Goal: Complete application form: Complete application form

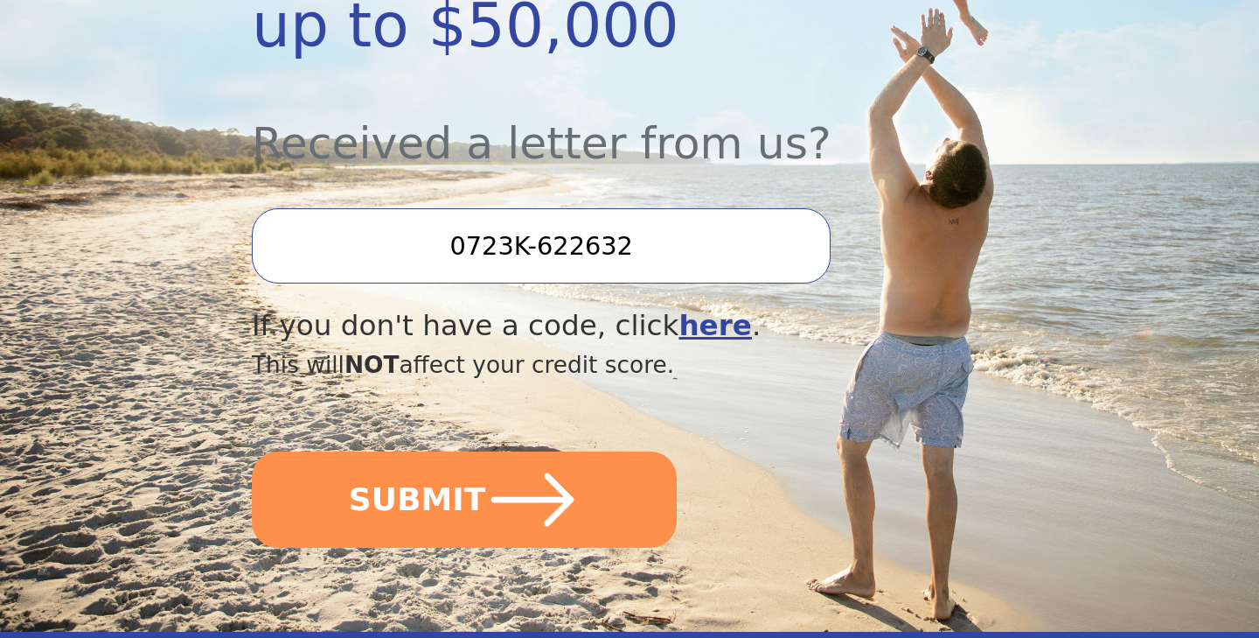
scroll to position [575, 0]
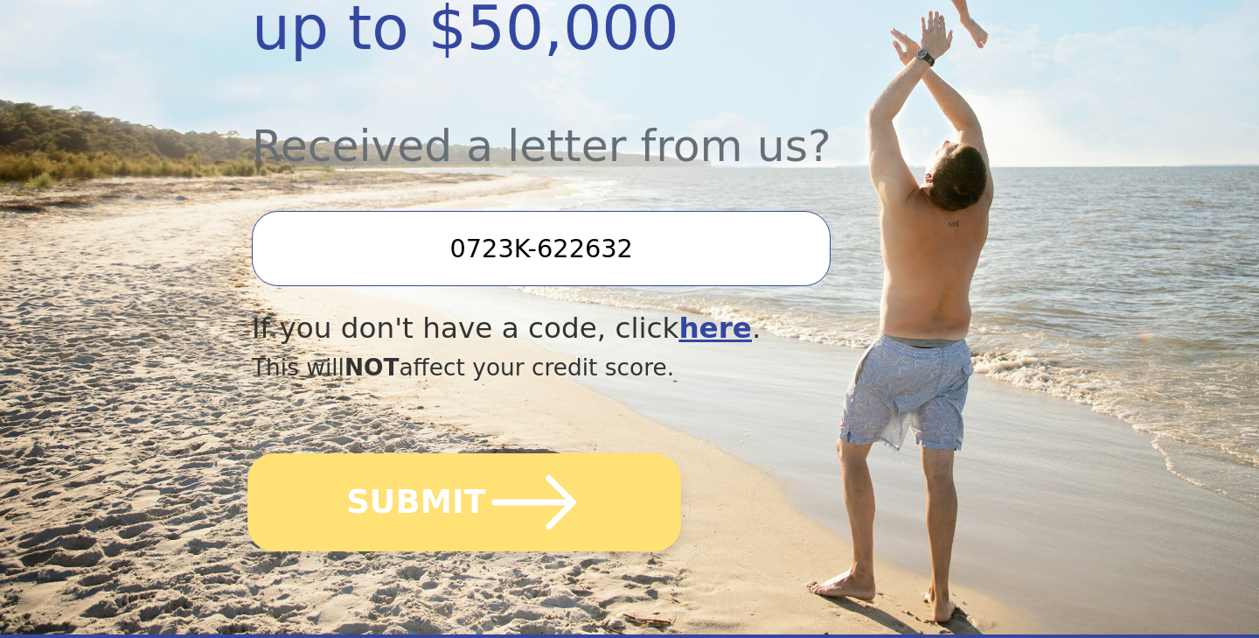
click at [511, 532] on icon "submit" at bounding box center [534, 502] width 96 height 96
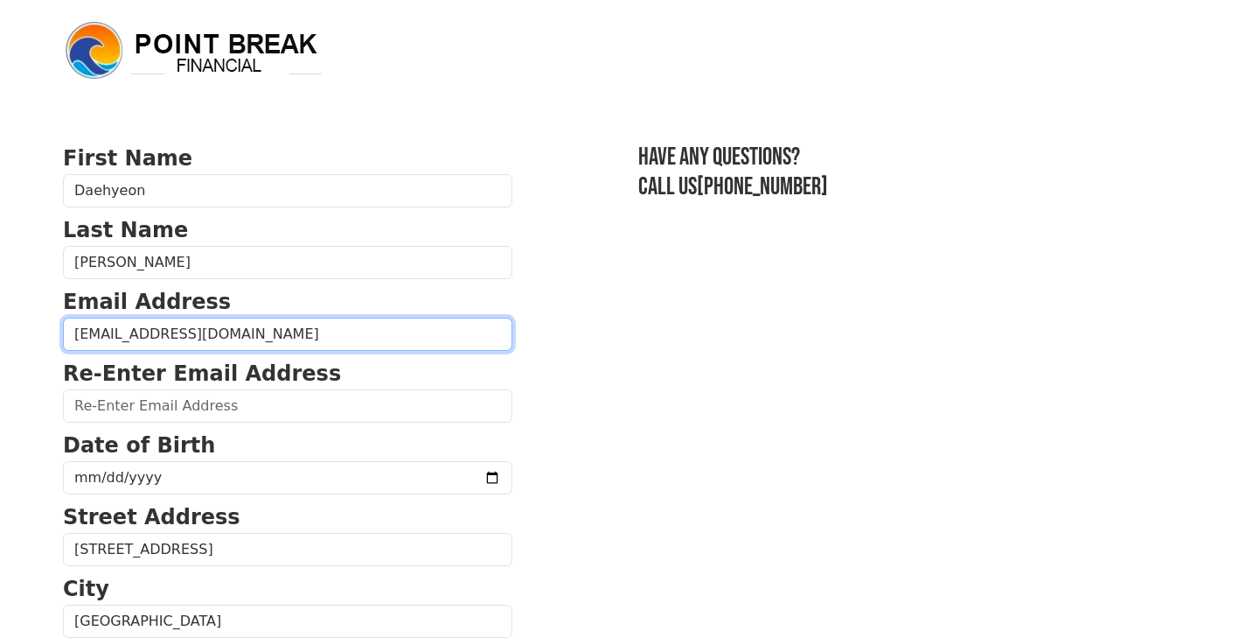
type input "[EMAIL_ADDRESS][DOMAIN_NAME]"
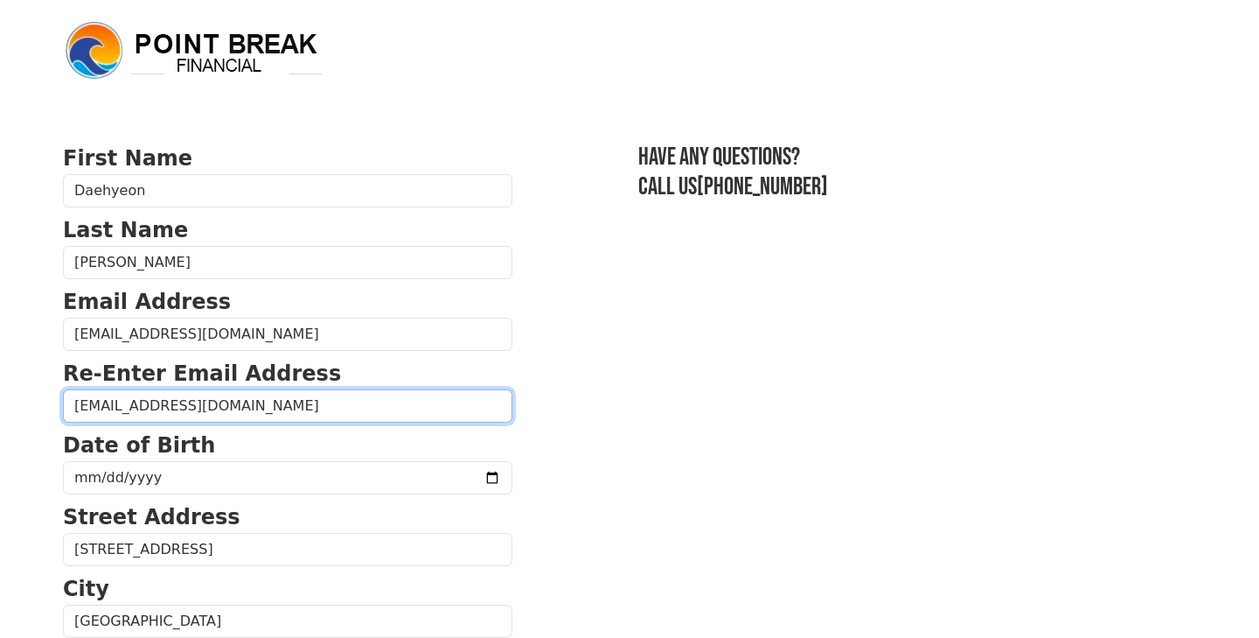
type input "[EMAIL_ADDRESS][DOMAIN_NAME]"
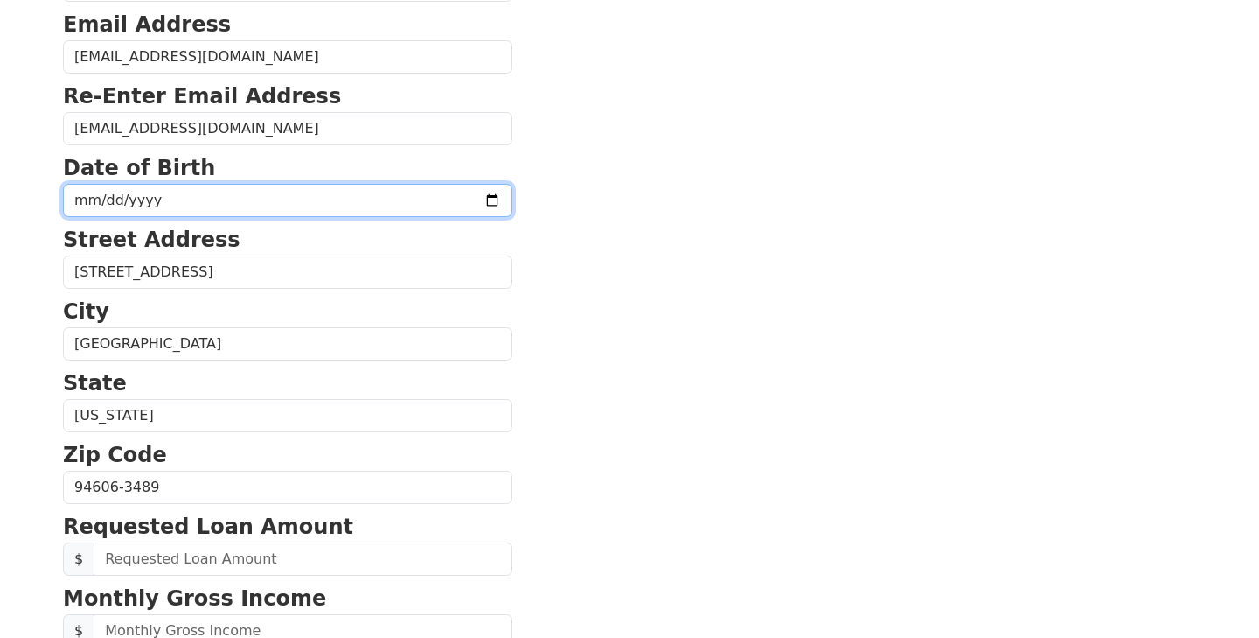
scroll to position [415, 0]
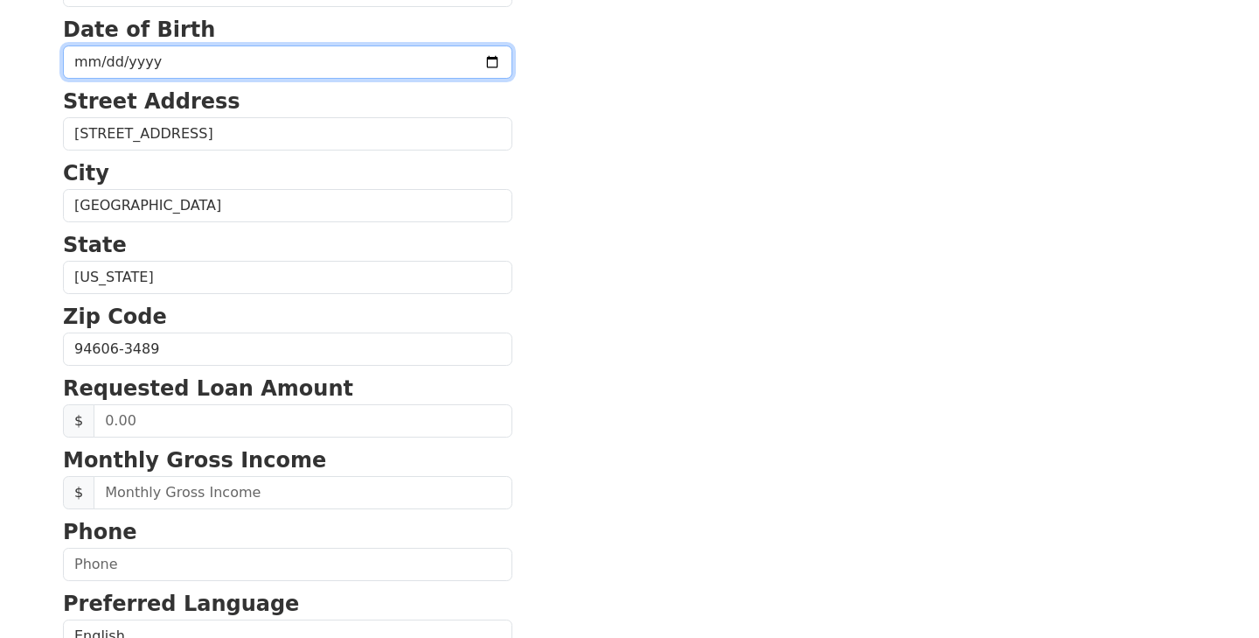
type input "[DATE]"
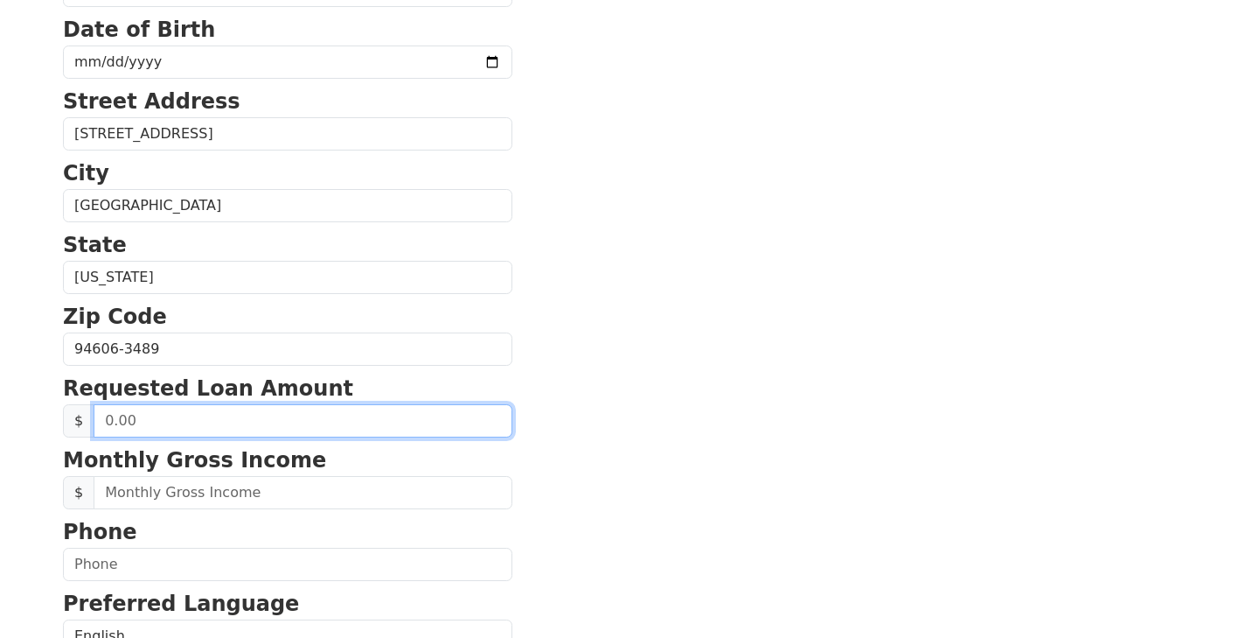
click at [199, 416] on input "text" at bounding box center [303, 420] width 419 height 33
type input "5,000.00"
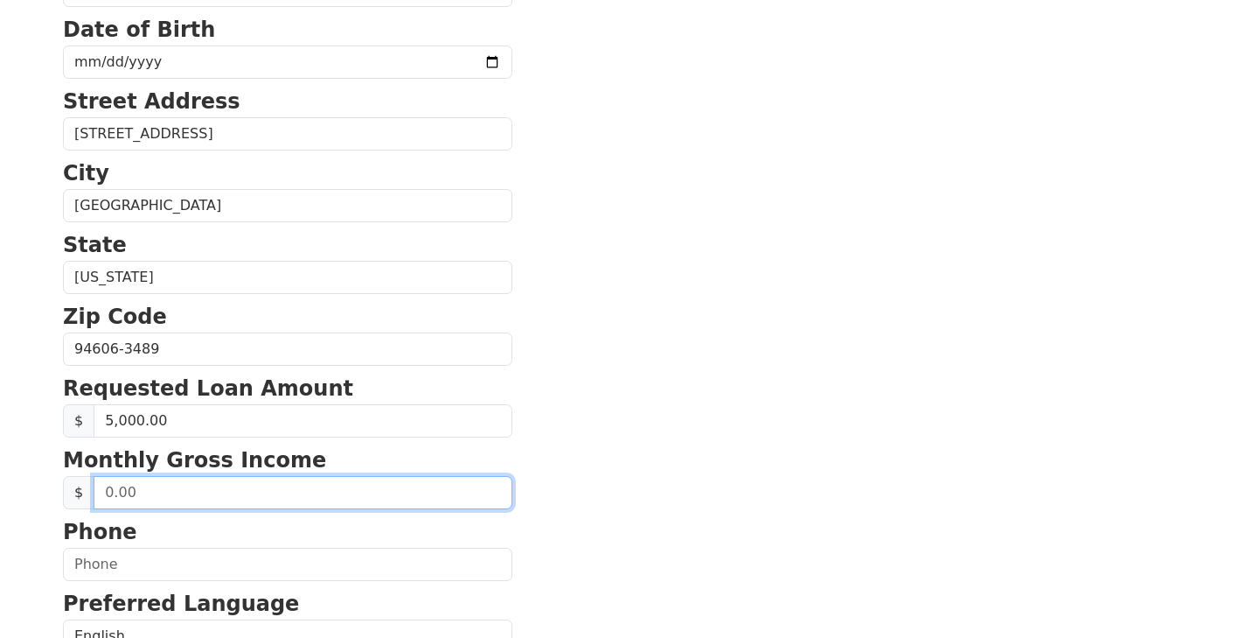
click at [208, 495] on input "text" at bounding box center [303, 492] width 419 height 33
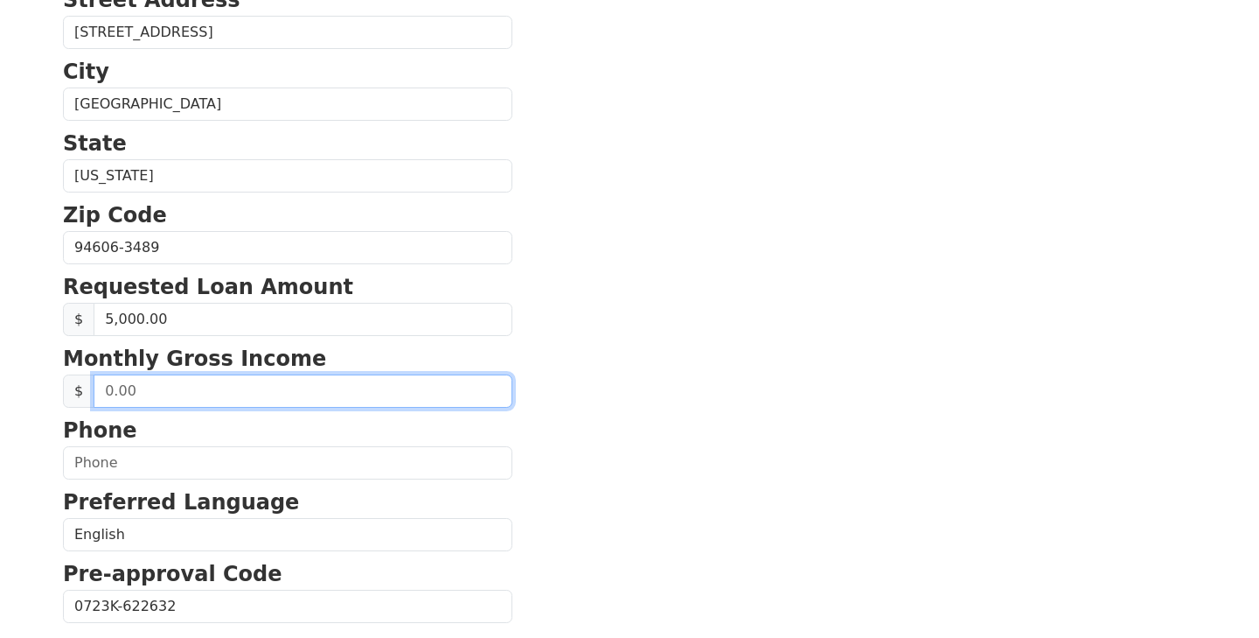
scroll to position [512, 0]
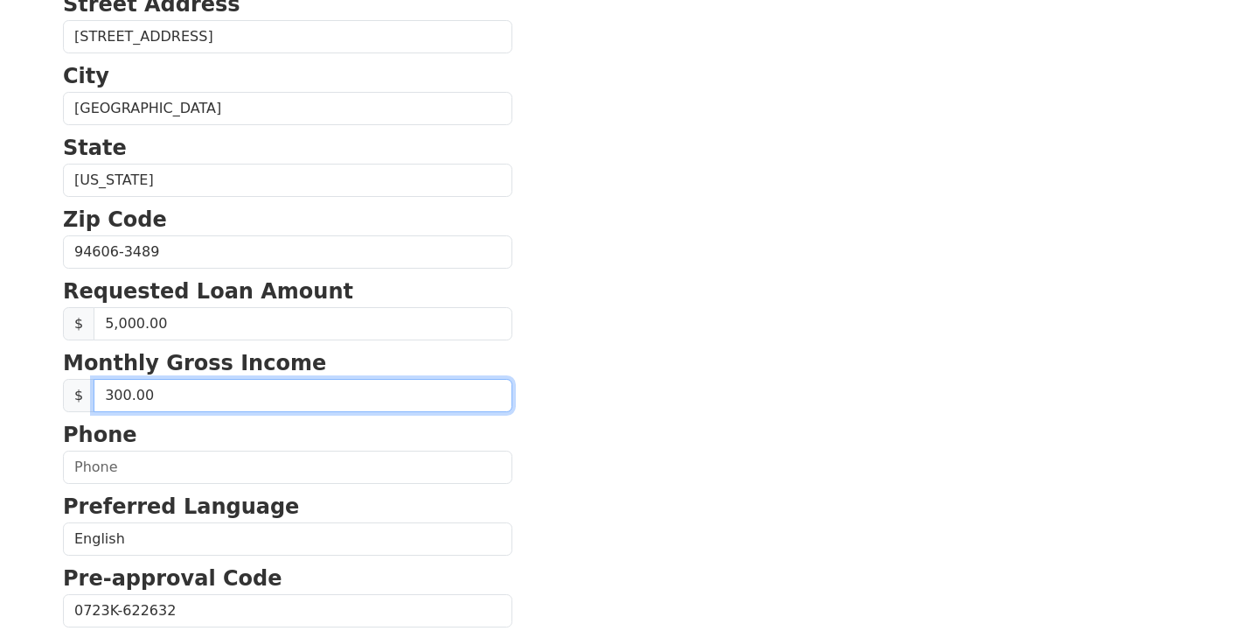
type input "3,000.00"
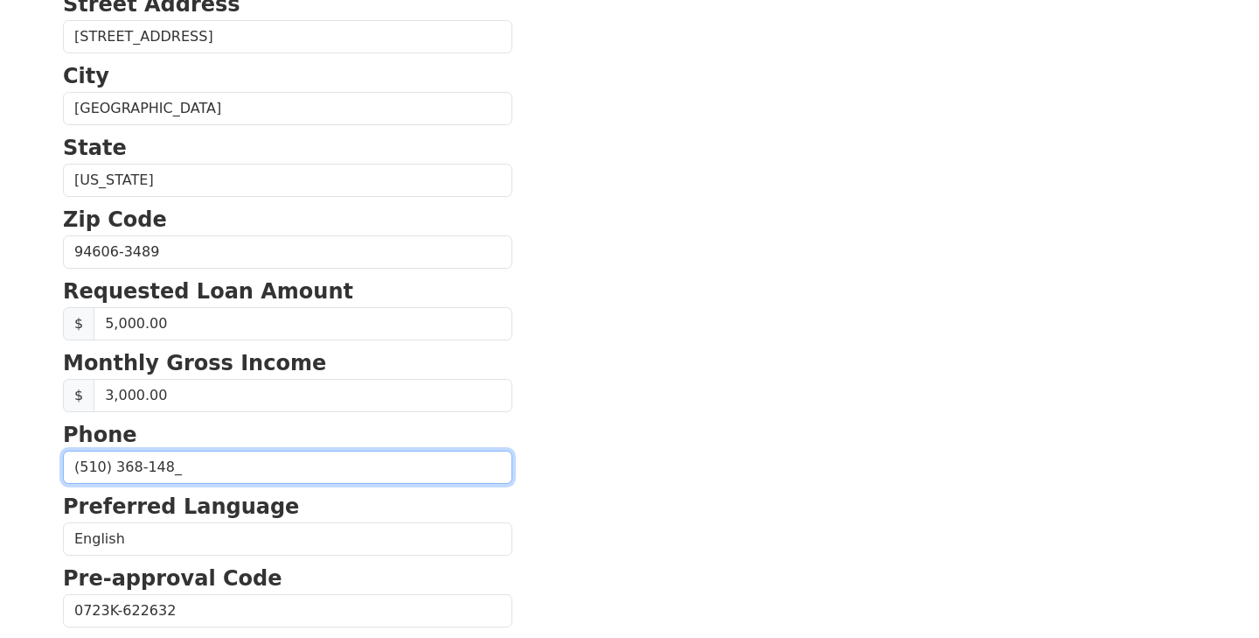
type input "[PHONE_NUMBER]"
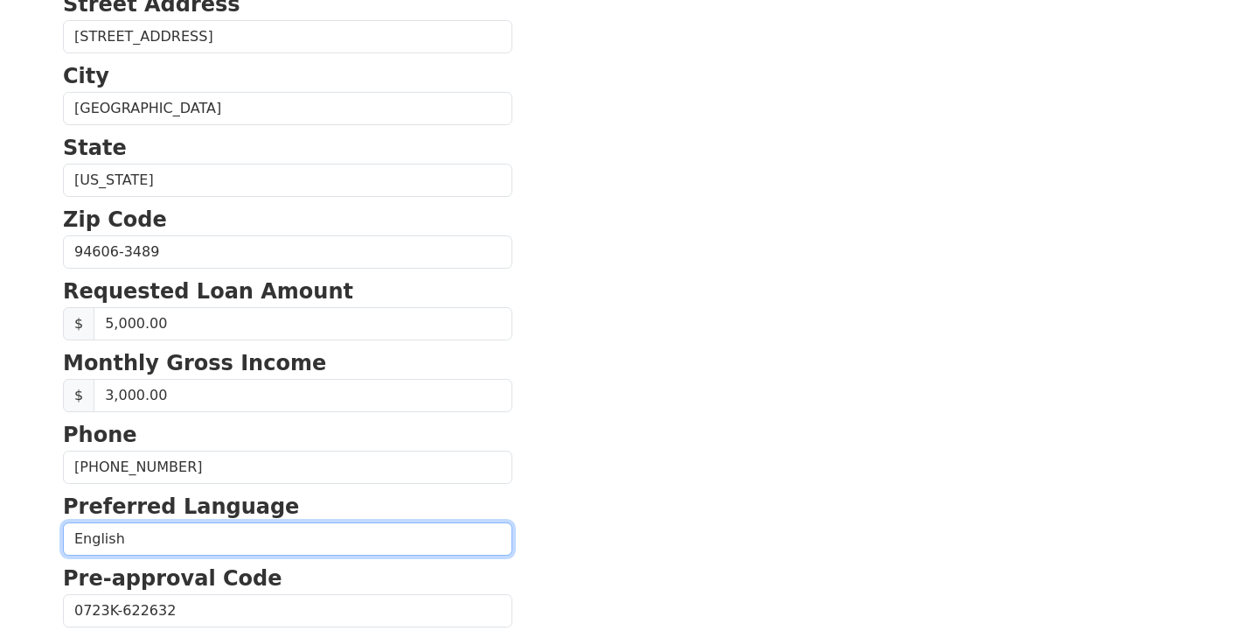
scroll to position [697, 0]
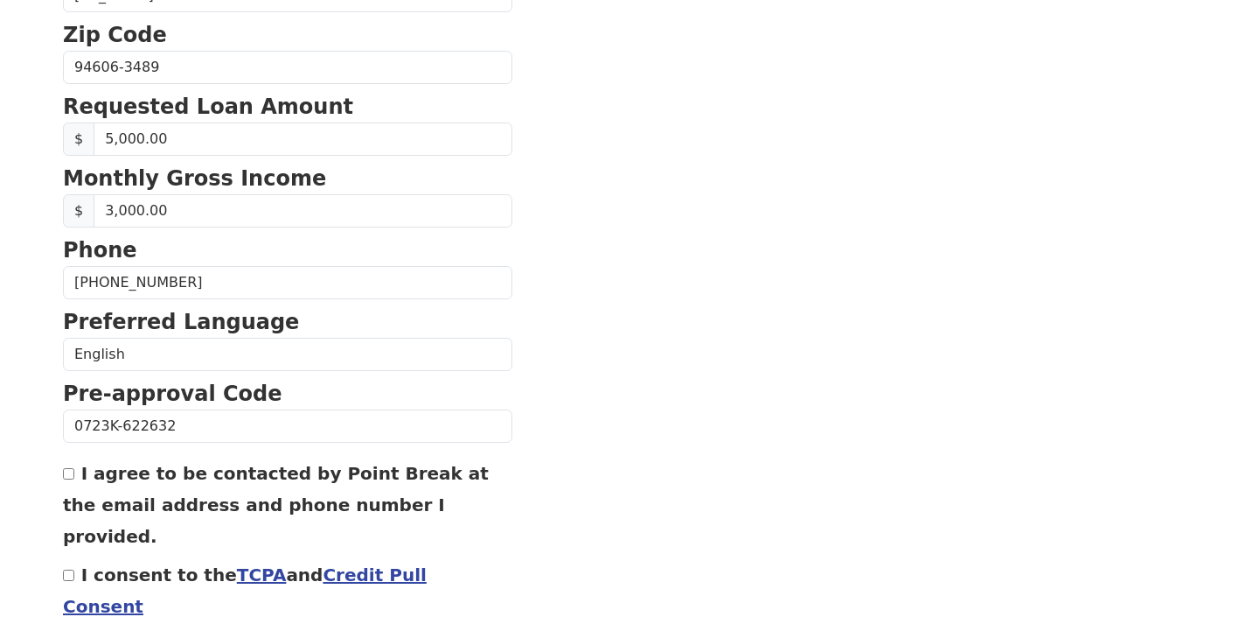
click at [257, 476] on label "I agree to be contacted by Point Break at the email address and phone number I …" at bounding box center [276, 505] width 426 height 84
click at [74, 476] on input "I agree to be contacted by Point Break at the email address and phone number I …" at bounding box center [68, 473] width 11 height 11
checkbox input "true"
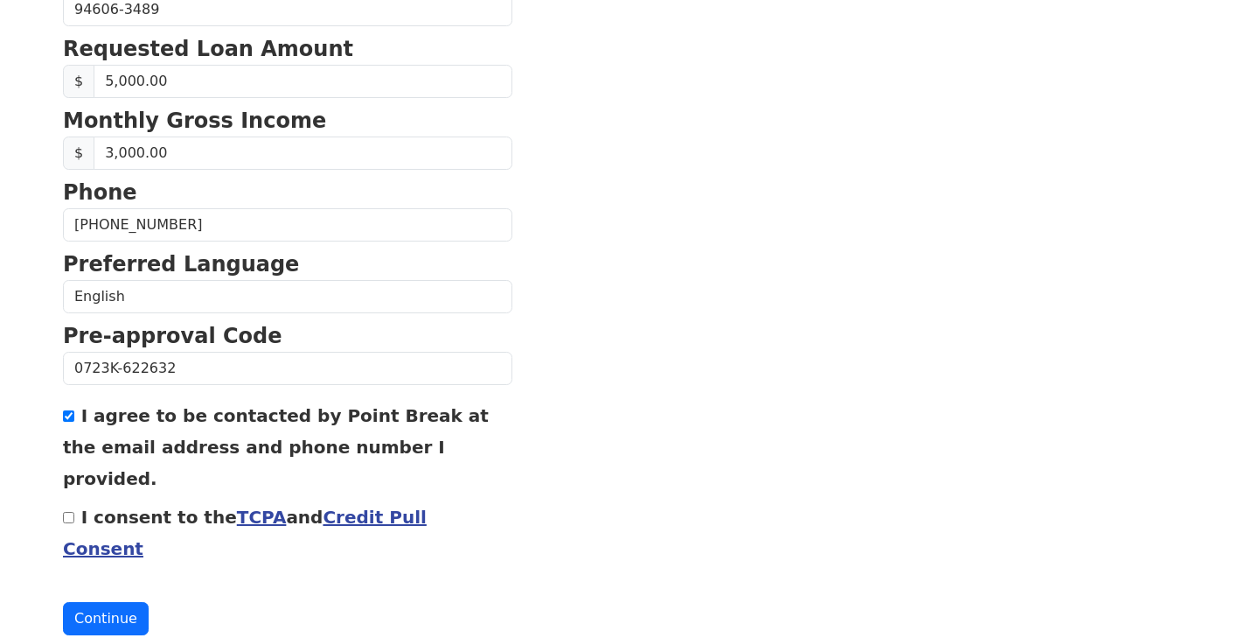
scroll to position [754, 0]
click at [117, 603] on button "Continue" at bounding box center [106, 619] width 86 height 33
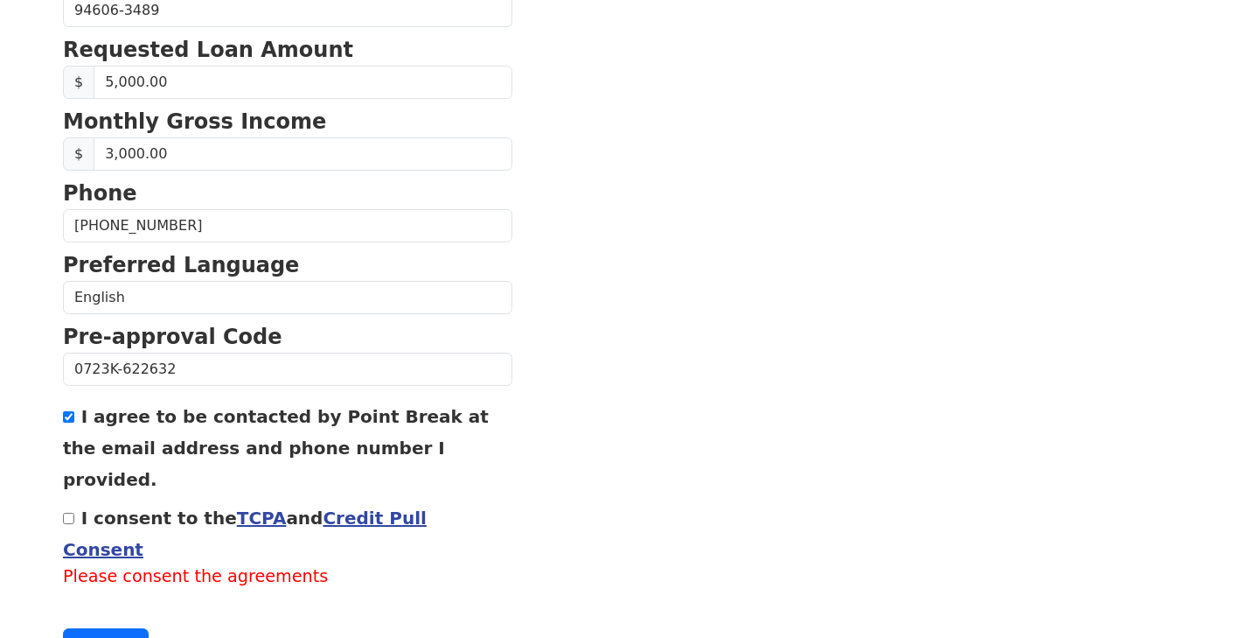
click at [113, 507] on label "I consent to the TCPA and Credit Pull Consent" at bounding box center [245, 533] width 364 height 52
click at [74, 512] on input "I consent to the TCPA and Credit Pull Consent" at bounding box center [68, 517] width 11 height 11
checkbox input "true"
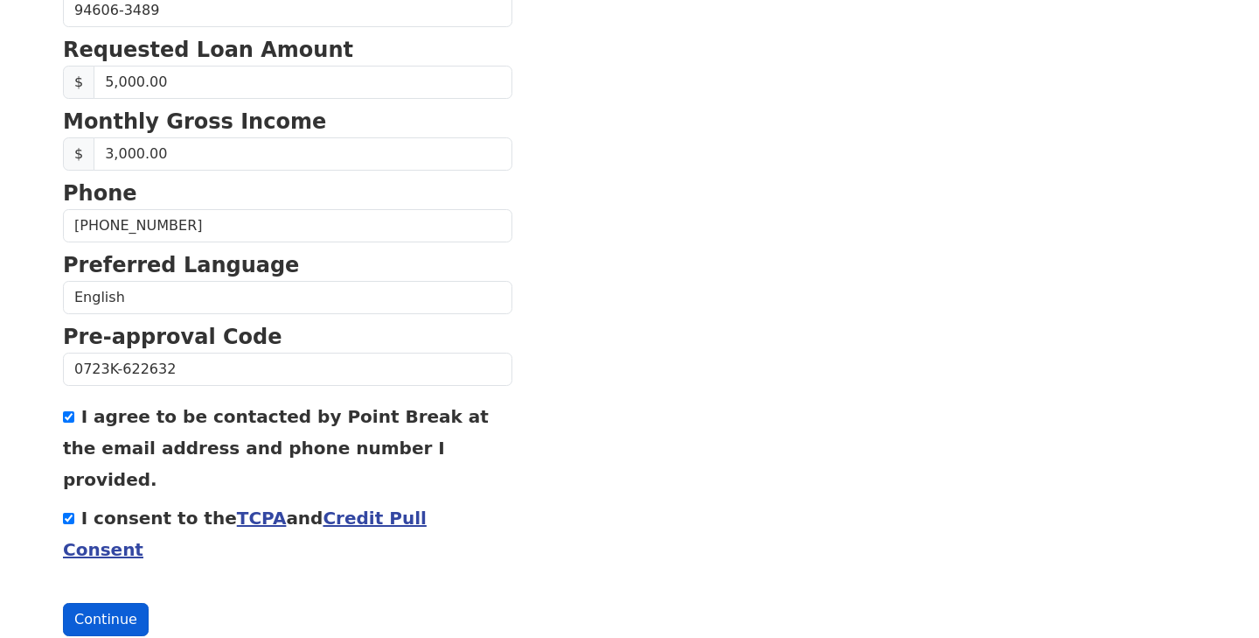
click at [114, 603] on button "Continue" at bounding box center [106, 619] width 86 height 33
